Goal: Information Seeking & Learning: Understand process/instructions

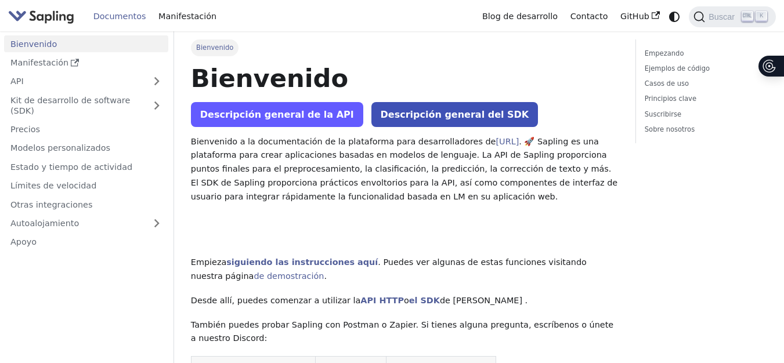
click at [250, 121] on link "Descripción general de la API" at bounding box center [277, 114] width 172 height 25
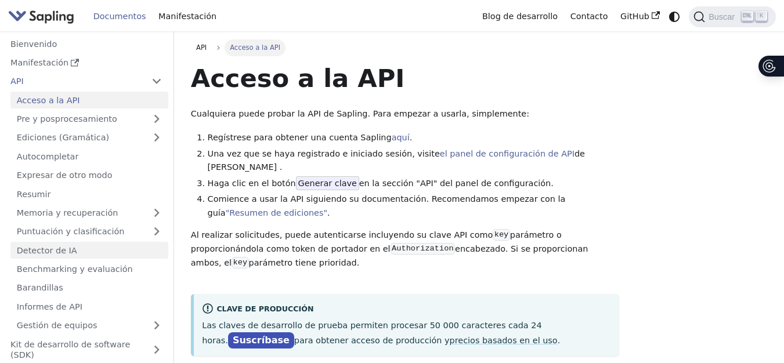
click at [62, 248] on font "Detector de IA" at bounding box center [47, 250] width 60 height 9
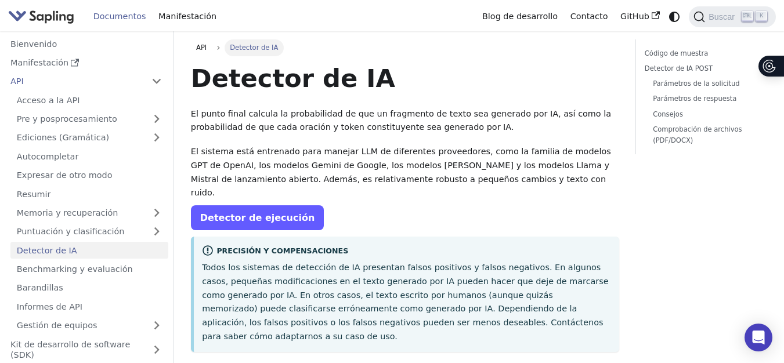
click at [250, 212] on font "Detector de ejecución" at bounding box center [257, 217] width 115 height 11
click at [225, 212] on font "Detector de ejecución" at bounding box center [257, 217] width 115 height 11
